Goal: Information Seeking & Learning: Learn about a topic

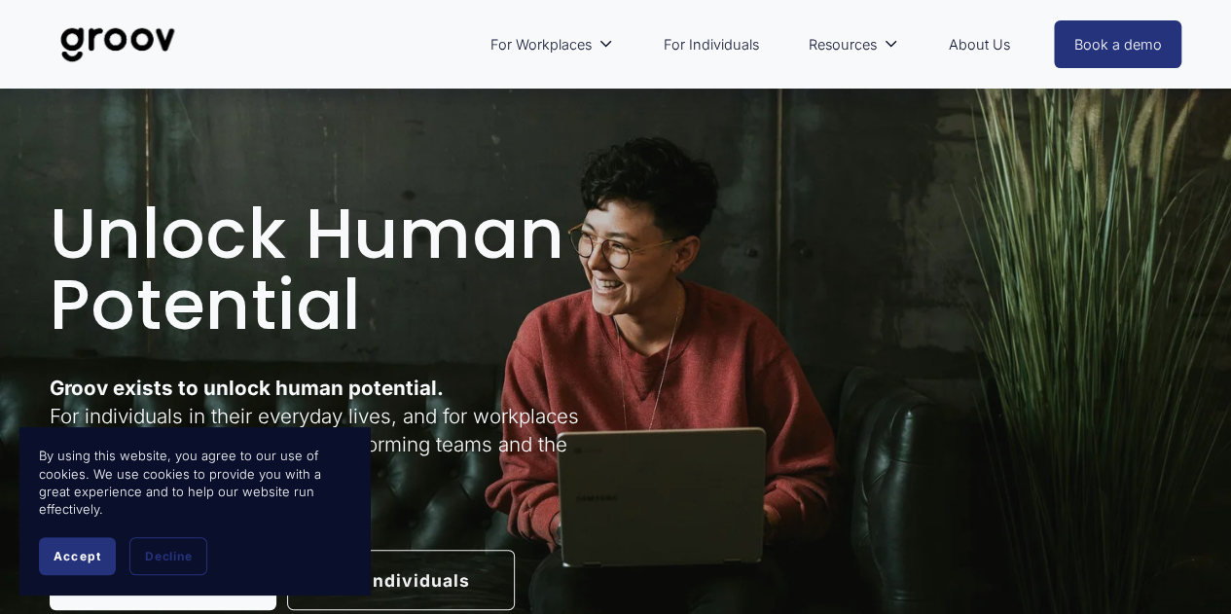
click at [953, 44] on link "About Us" at bounding box center [978, 44] width 81 height 45
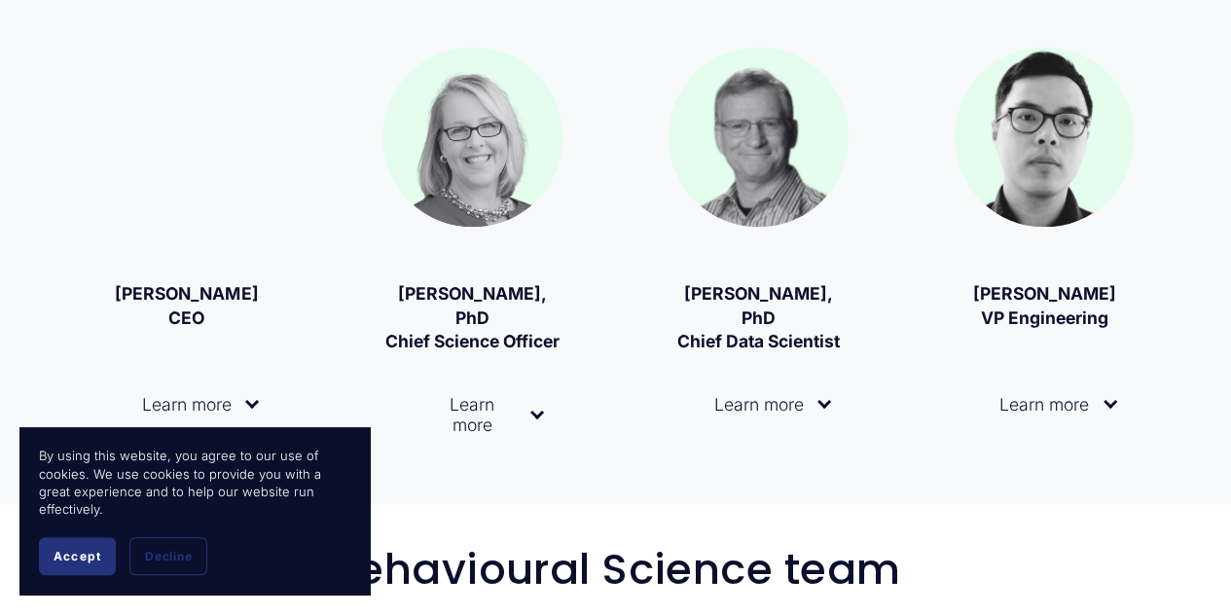
scroll to position [1289, 0]
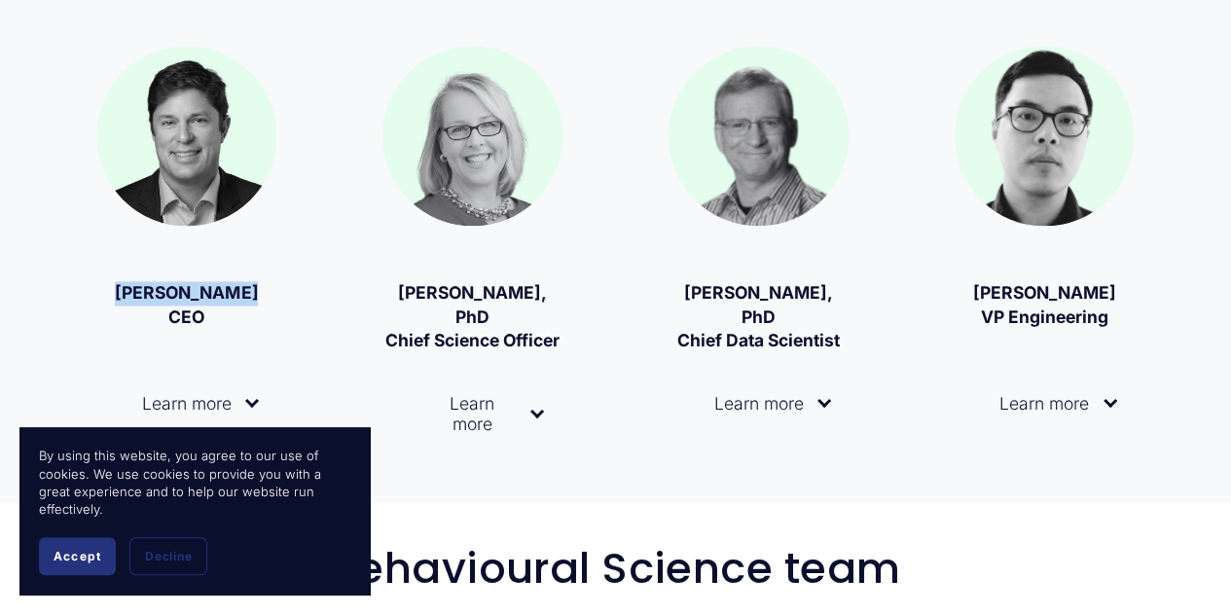
drag, startPoint x: 245, startPoint y: 303, endPoint x: 130, endPoint y: 303, distance: 114.8
click at [130, 303] on strong "Matt Krogstad CEO" at bounding box center [186, 304] width 143 height 45
copy strong "Matt Krogstad"
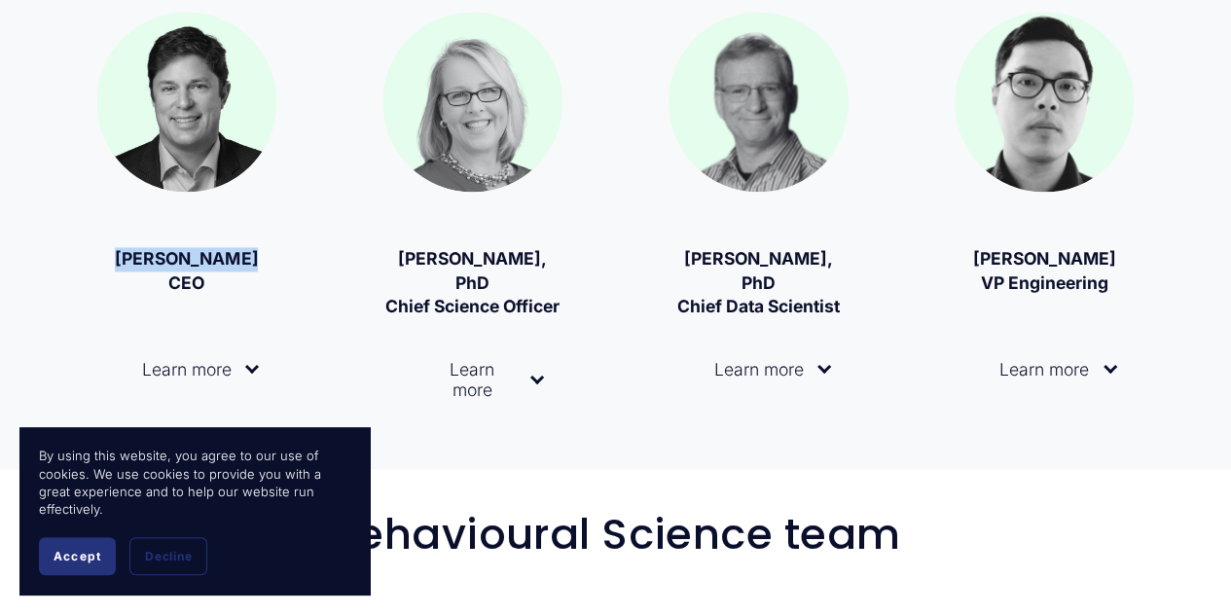
scroll to position [1324, 0]
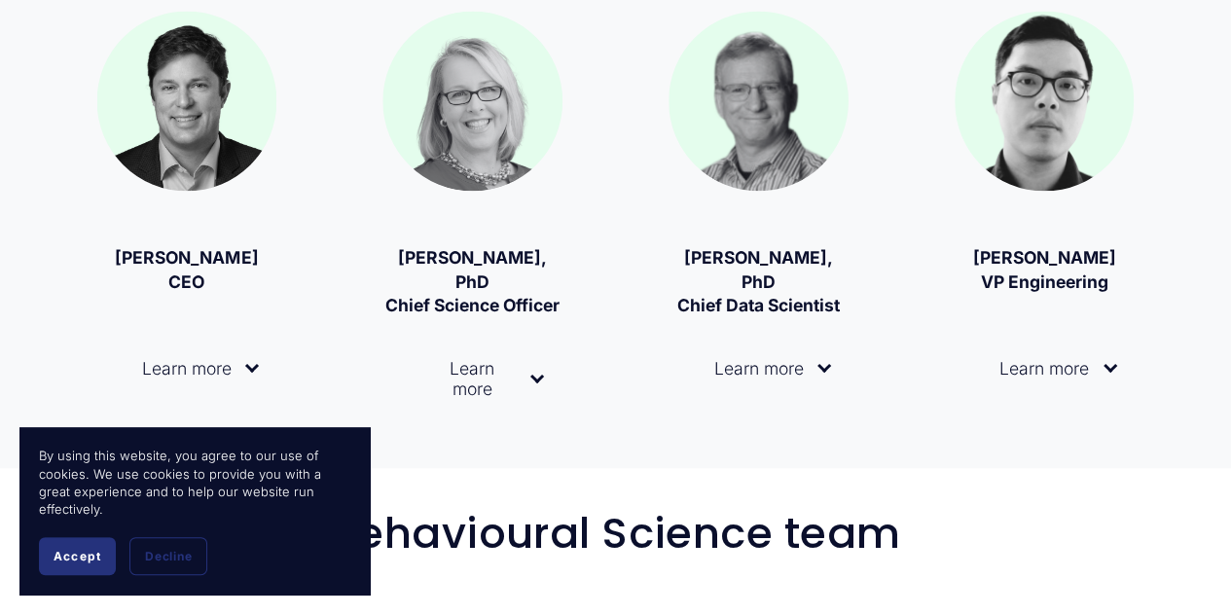
drag, startPoint x: 1104, startPoint y: 452, endPoint x: 567, endPoint y: 495, distance: 538.0
click at [262, 389] on button "Learn more" at bounding box center [187, 368] width 180 height 79
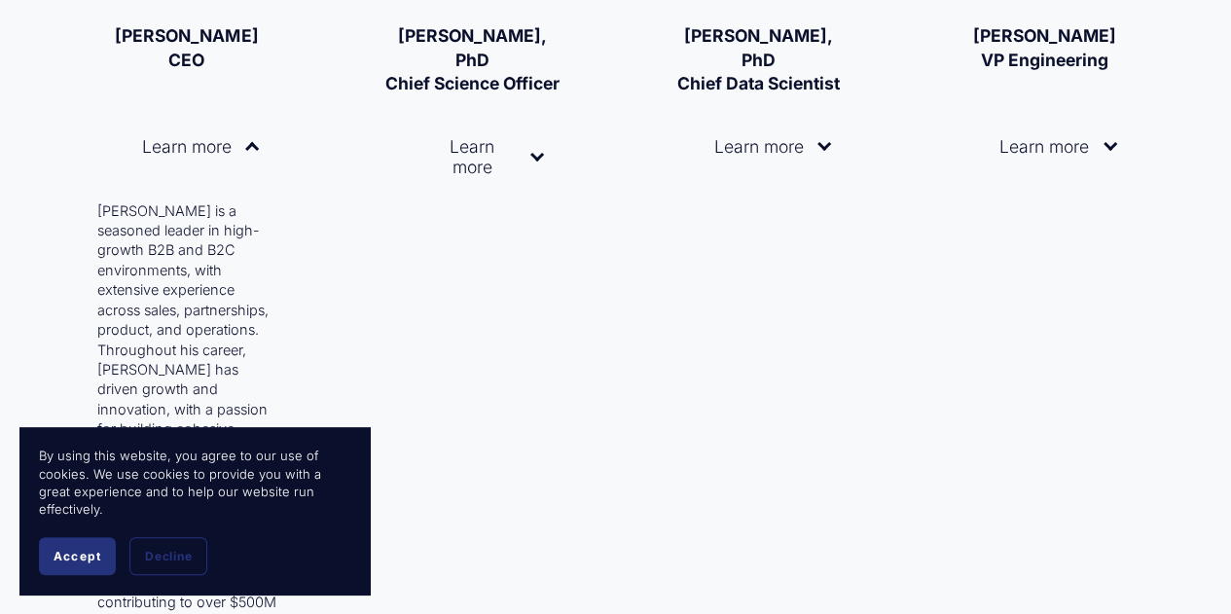
scroll to position [1548, 0]
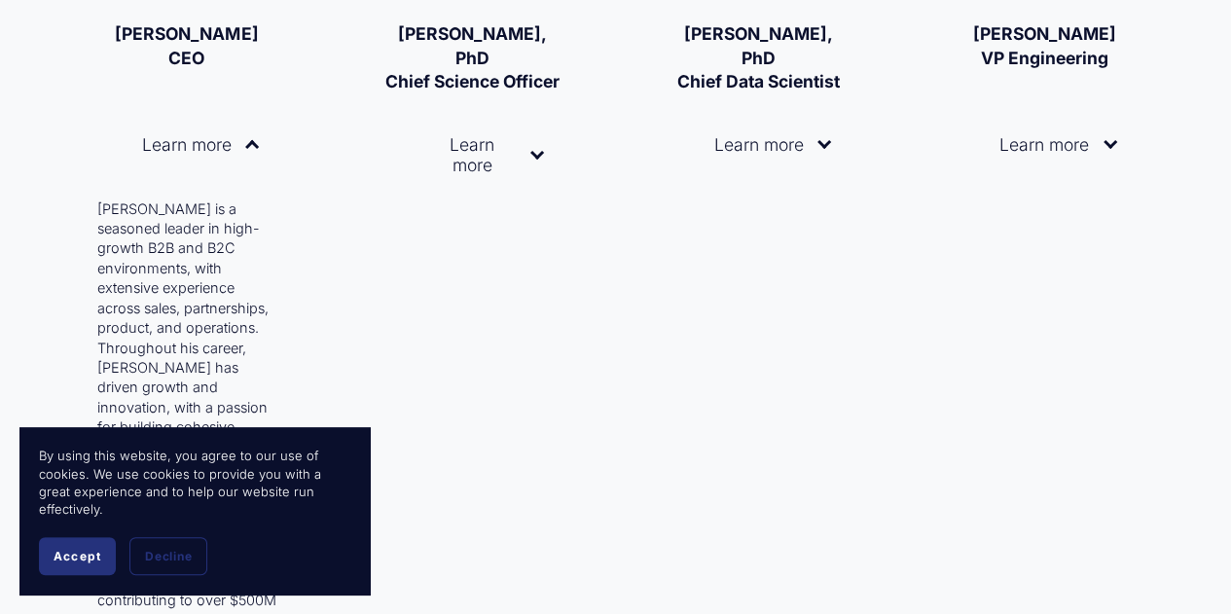
click at [239, 155] on span "Learn more" at bounding box center [180, 144] width 131 height 20
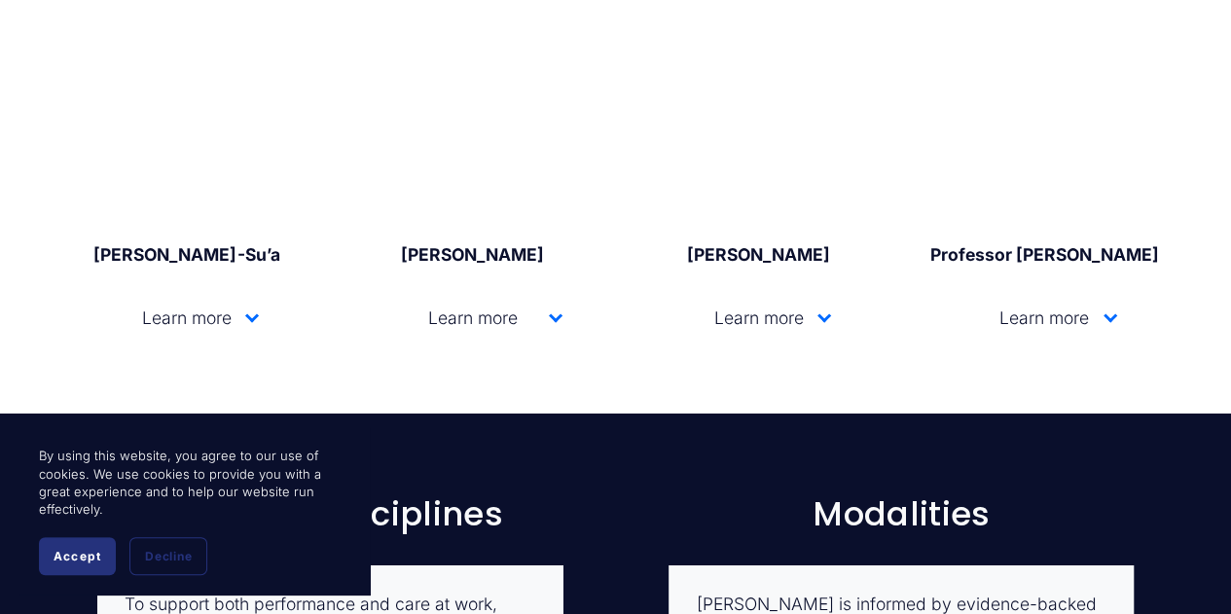
scroll to position [3277, 0]
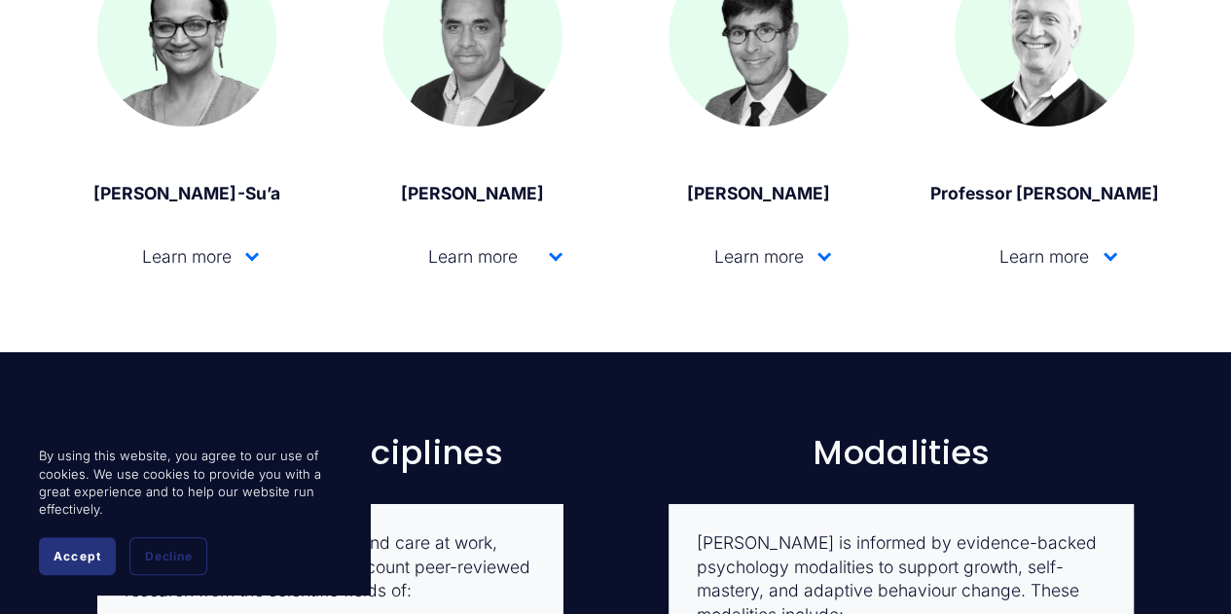
click at [563, 283] on div "Clinical Advisory Group Learn more" at bounding box center [615, 54] width 1231 height 515
click at [560, 261] on div at bounding box center [556, 254] width 14 height 14
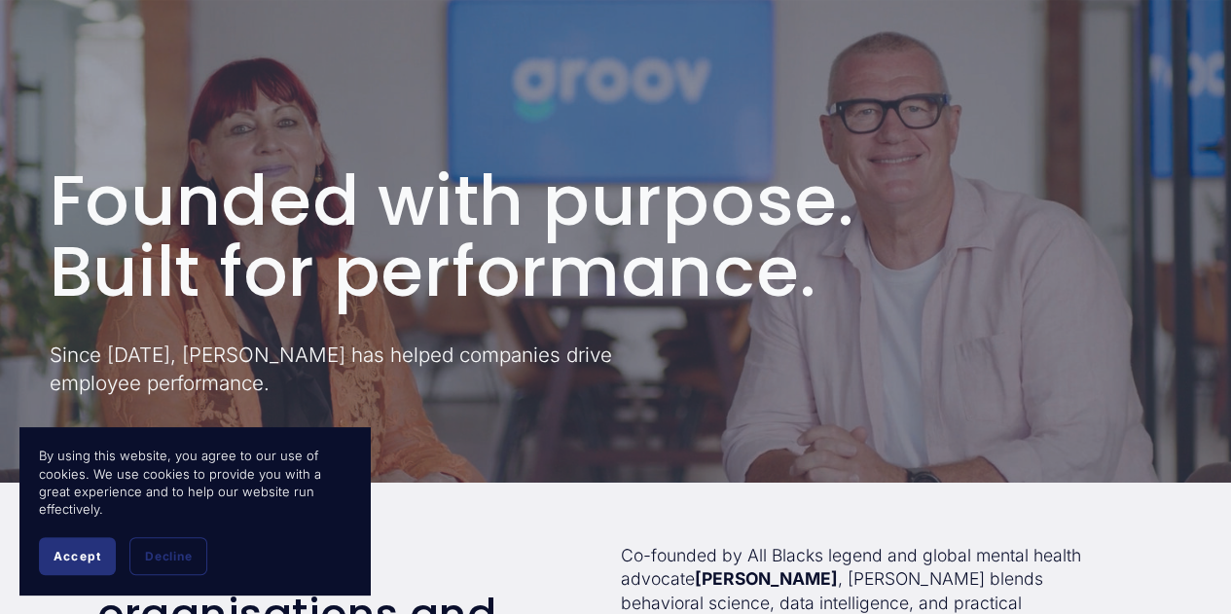
scroll to position [0, 0]
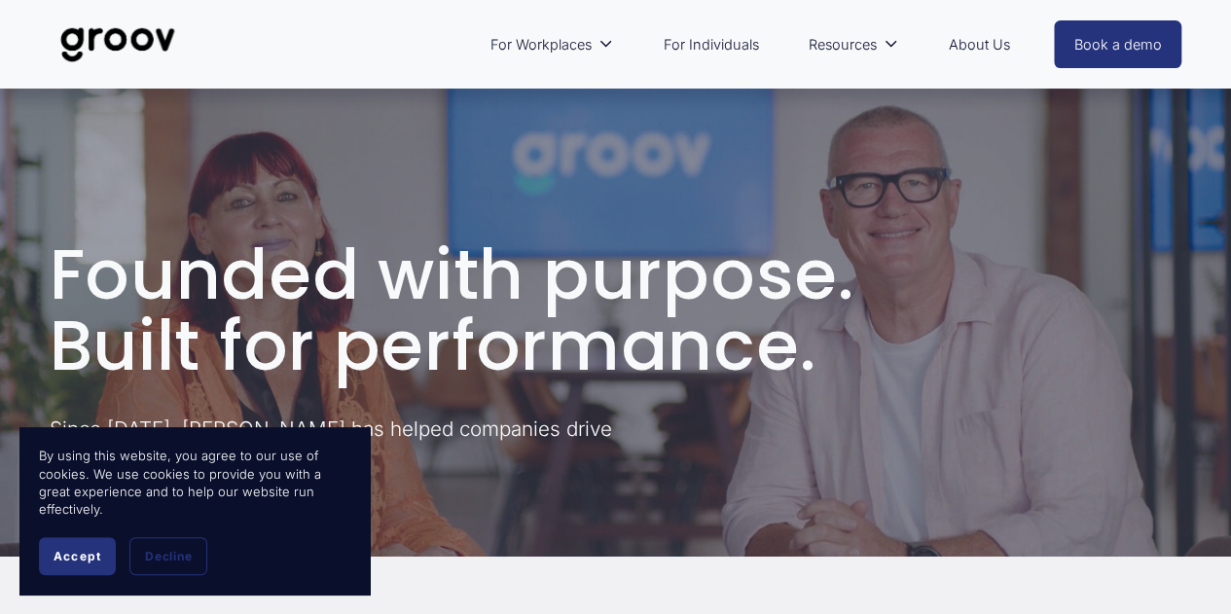
click at [666, 38] on link "For Individuals" at bounding box center [710, 44] width 115 height 45
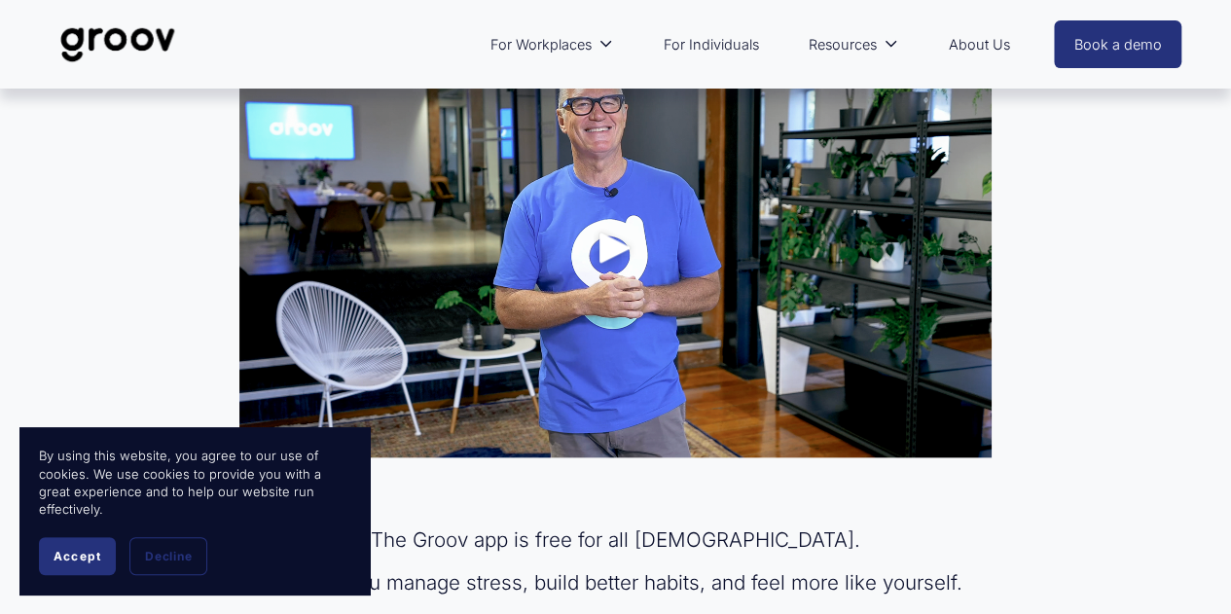
scroll to position [955, 0]
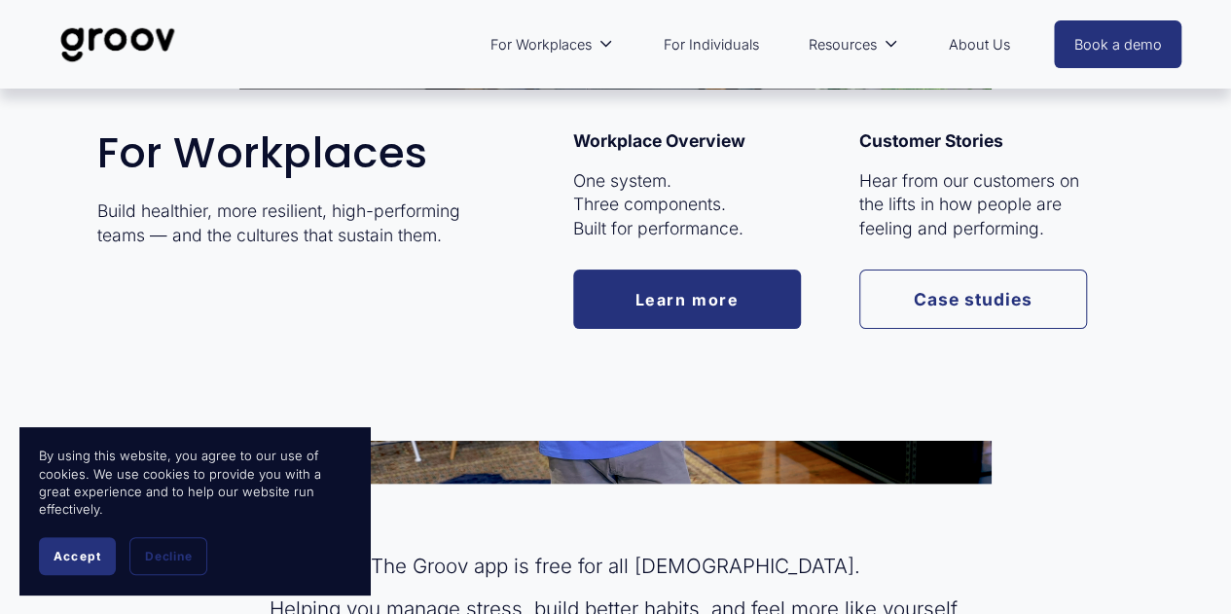
click at [588, 42] on span "For Workplaces" at bounding box center [540, 44] width 101 height 25
click at [689, 305] on link "Learn more" at bounding box center [687, 299] width 228 height 59
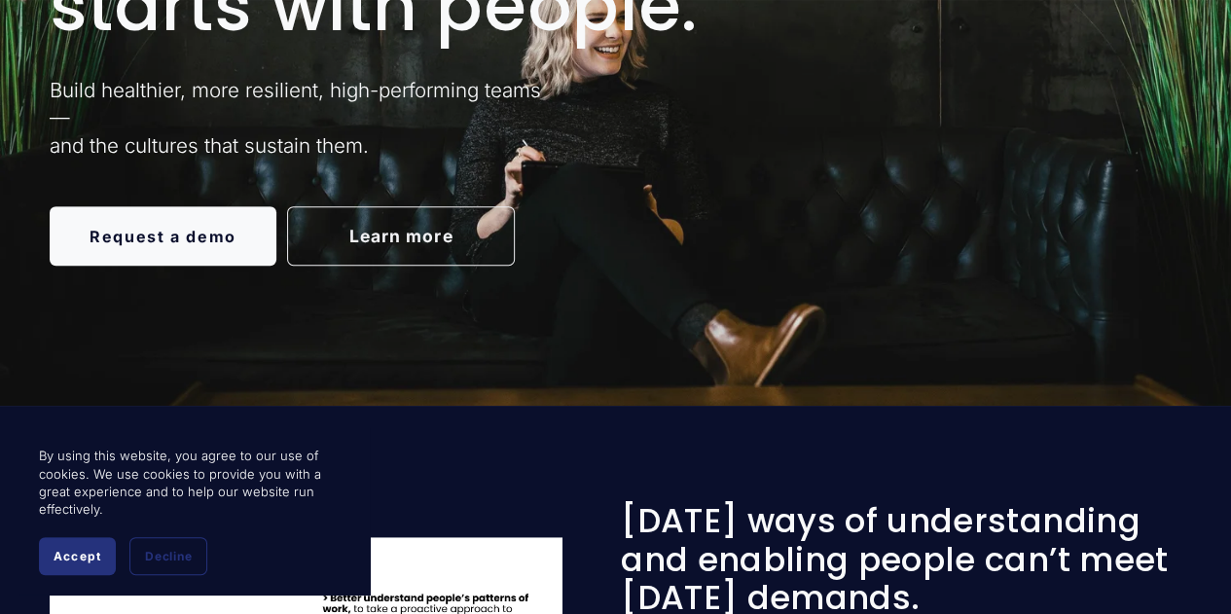
scroll to position [376, 0]
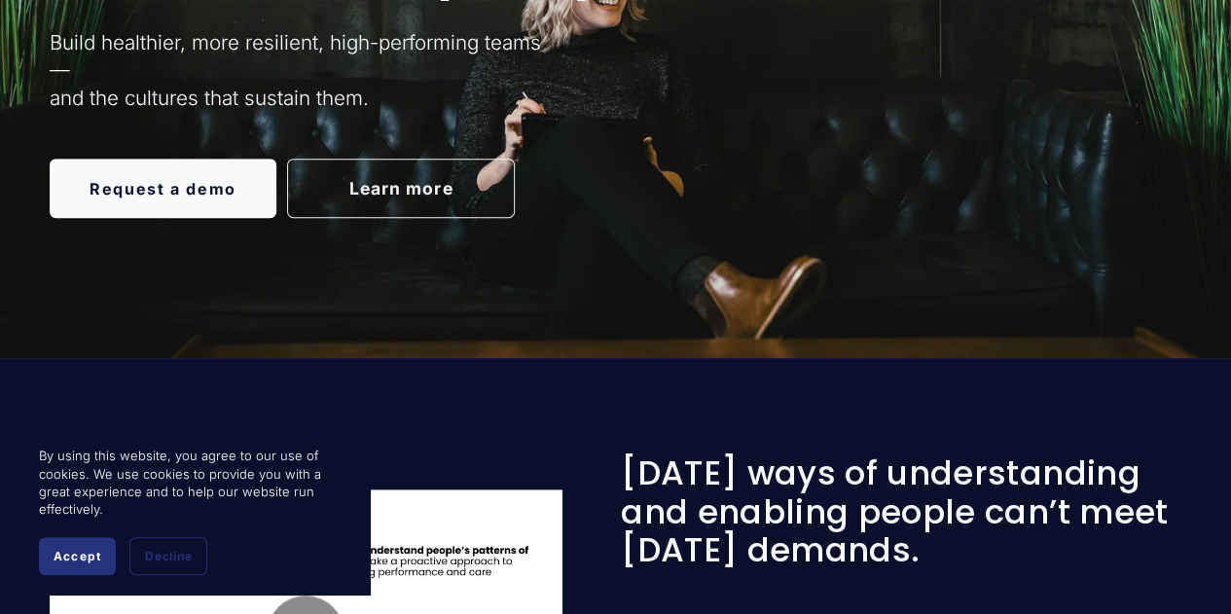
click at [103, 553] on button "Accept" at bounding box center [77, 556] width 77 height 38
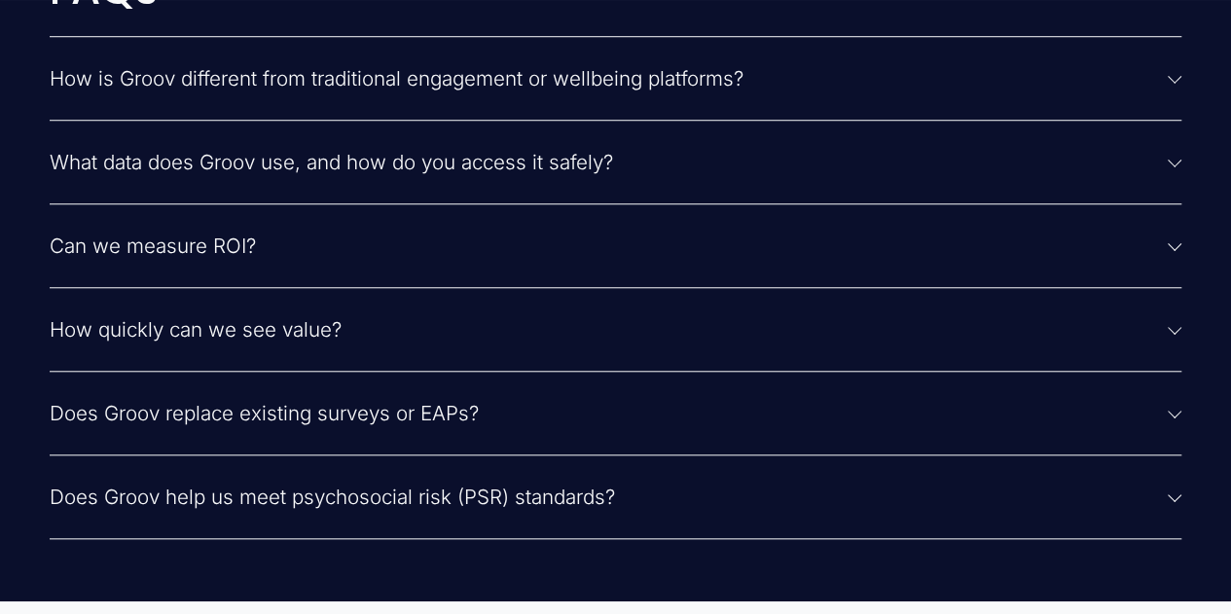
scroll to position [4420, 0]
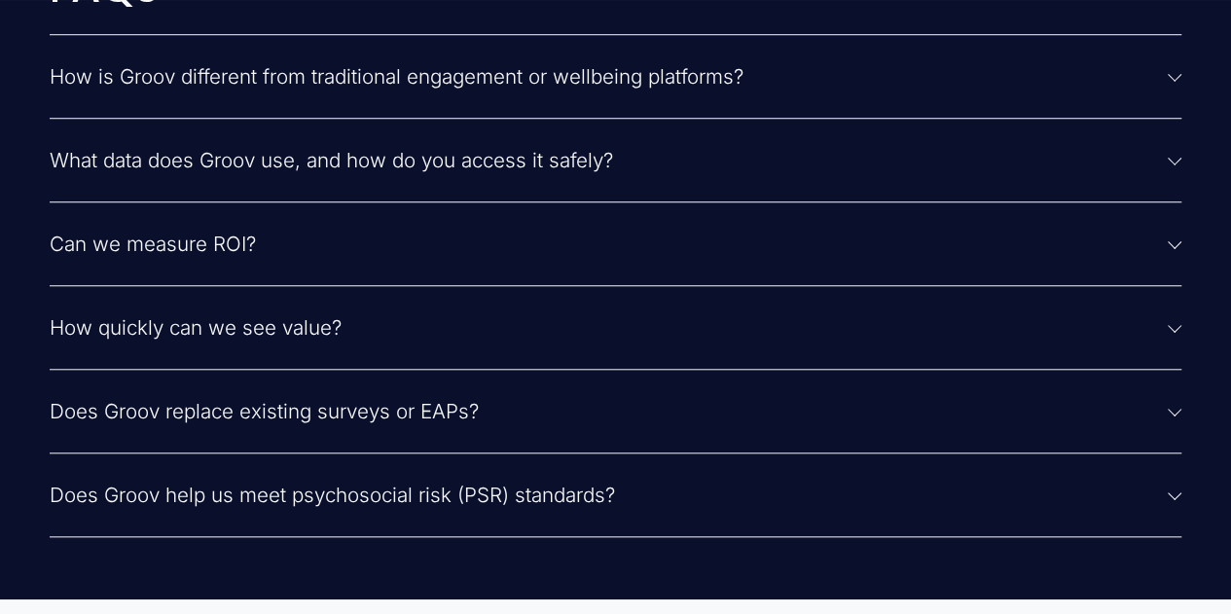
click at [1190, 338] on div "FAQs How is Groov different from traditional engagement or wellbeing platforms?…" at bounding box center [615, 250] width 1231 height 573
click at [1186, 343] on div "FAQs How is Groov different from traditional engagement or wellbeing platforms?…" at bounding box center [615, 250] width 1231 height 573
click at [1181, 348] on div "FAQs How is Groov different from traditional engagement or wellbeing platforms?…" at bounding box center [615, 250] width 1231 height 573
click at [1166, 340] on span "How quickly can we see value?" at bounding box center [609, 327] width 1119 height 24
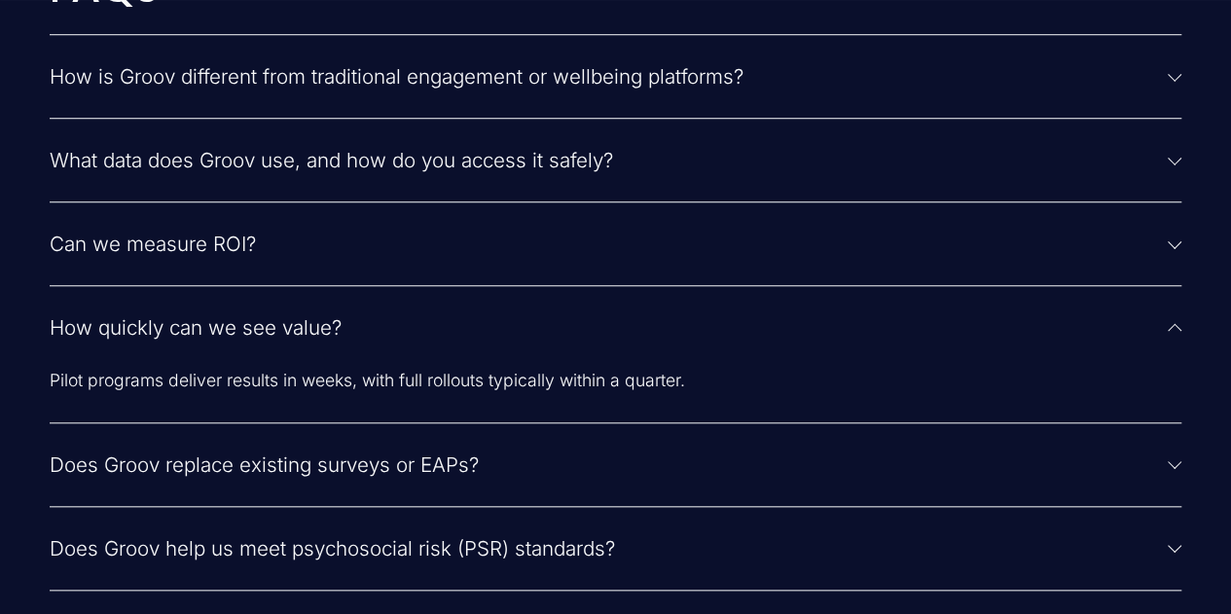
click at [1166, 340] on span "How quickly can we see value?" at bounding box center [609, 327] width 1119 height 24
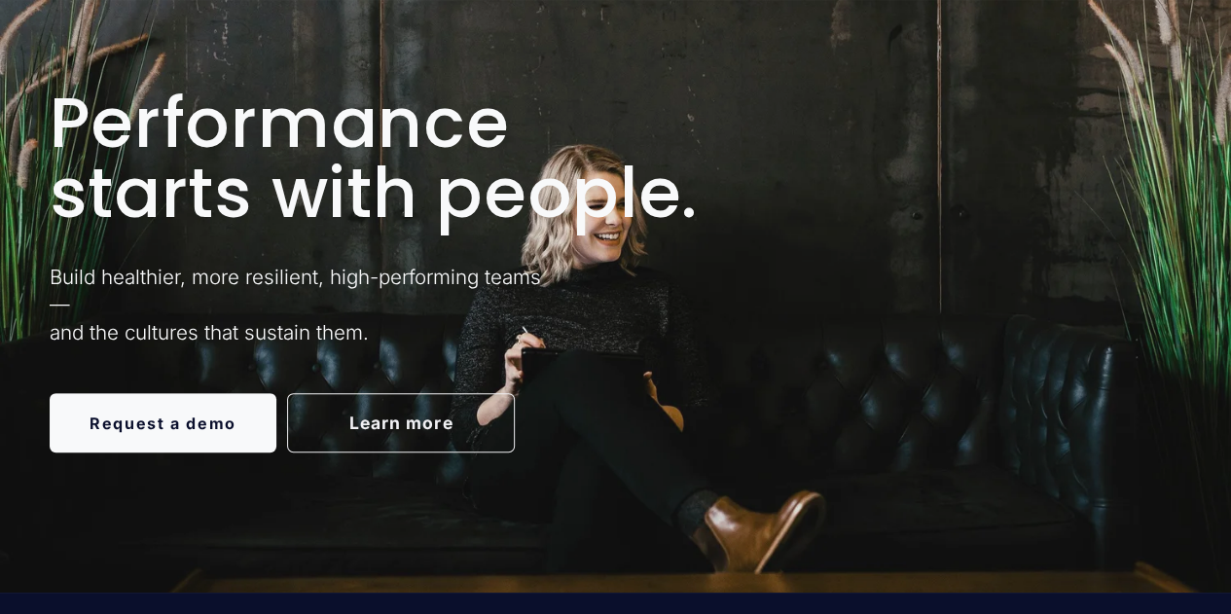
scroll to position [0, 0]
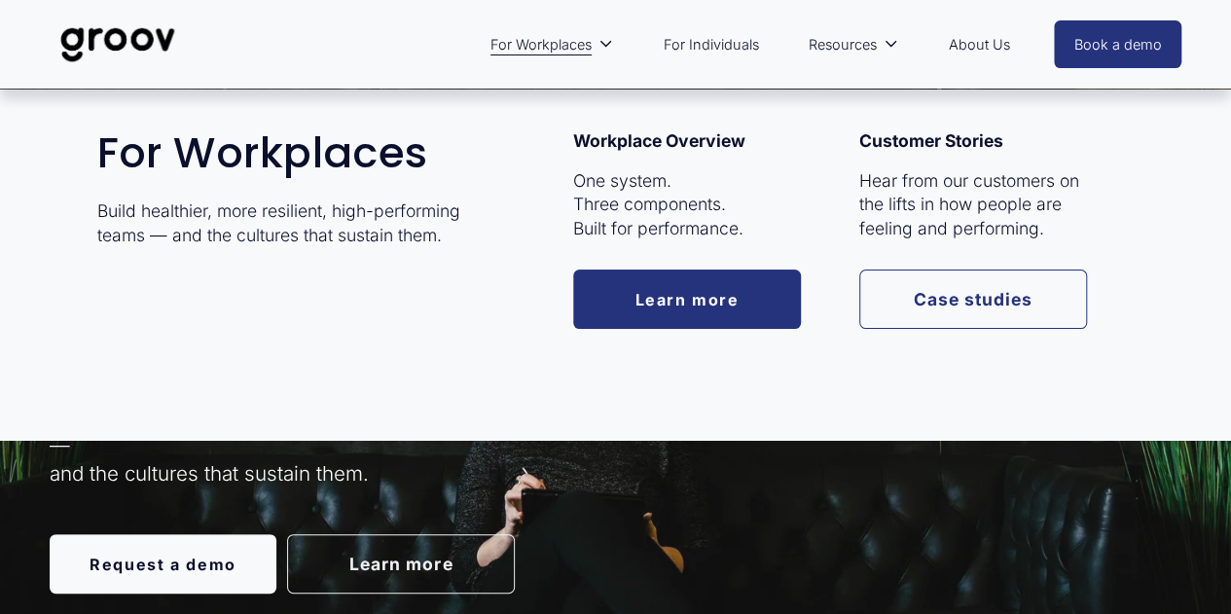
click at [973, 312] on link "Case studies" at bounding box center [973, 299] width 228 height 59
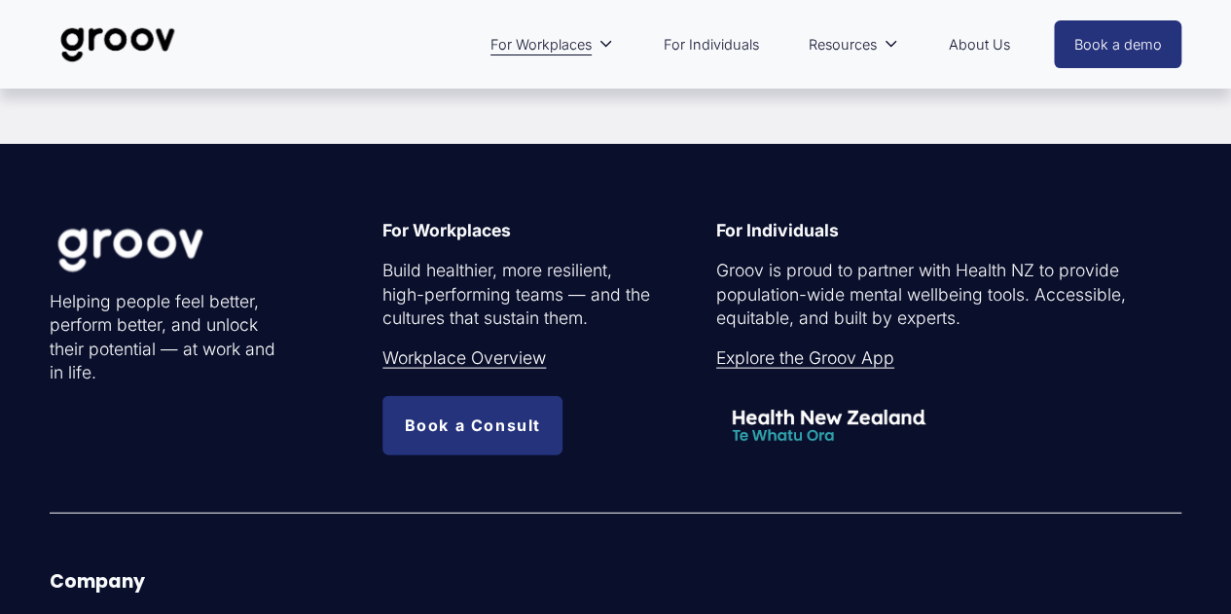
scroll to position [1958, 0]
